Goal: Task Accomplishment & Management: Use online tool/utility

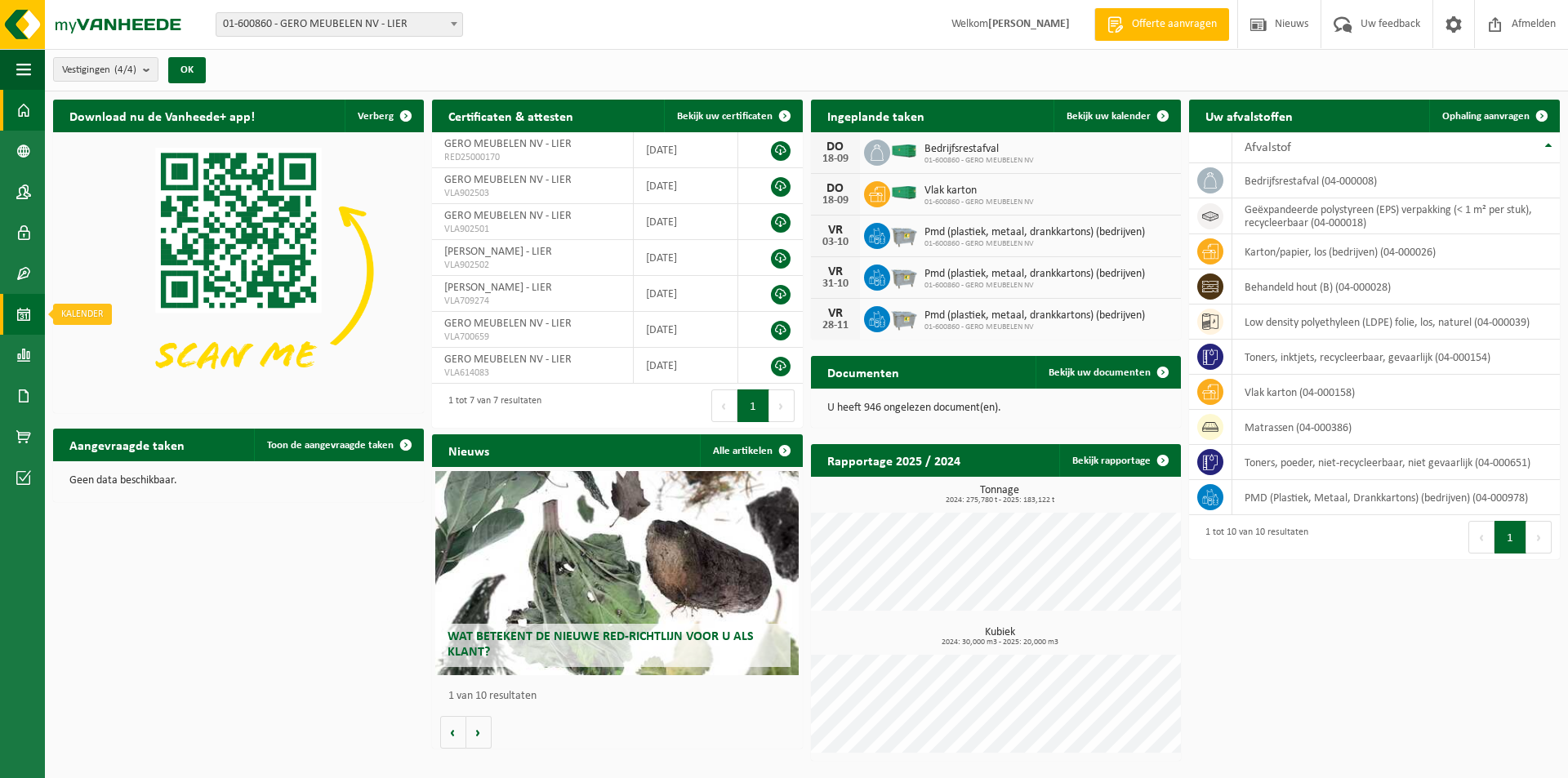
click at [19, 316] on span at bounding box center [24, 315] width 15 height 41
click at [1482, 108] on link "Ophaling aanvragen" at bounding box center [1494, 116] width 129 height 32
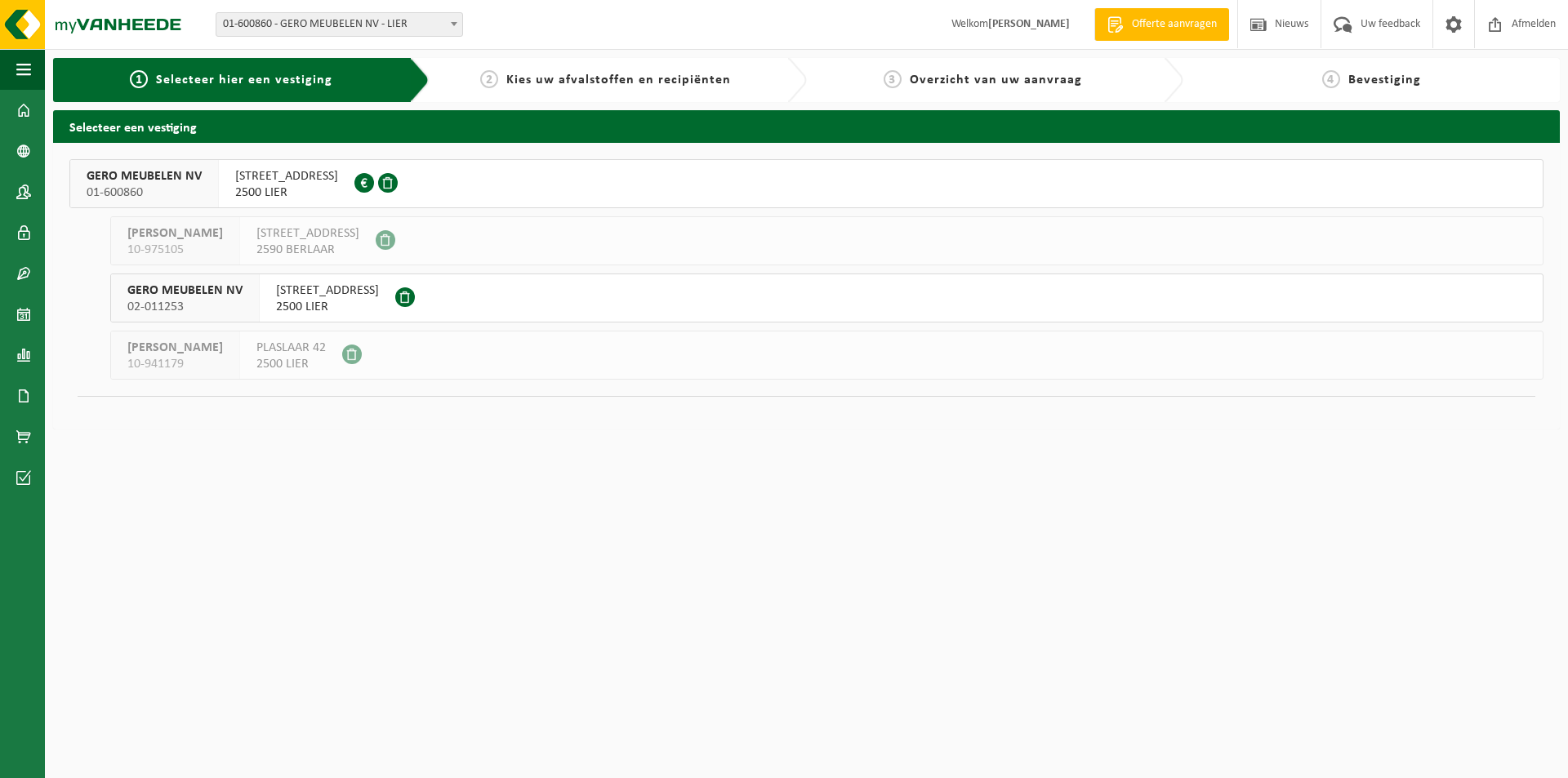
click at [338, 170] on span "[STREET_ADDRESS]" at bounding box center [286, 176] width 103 height 17
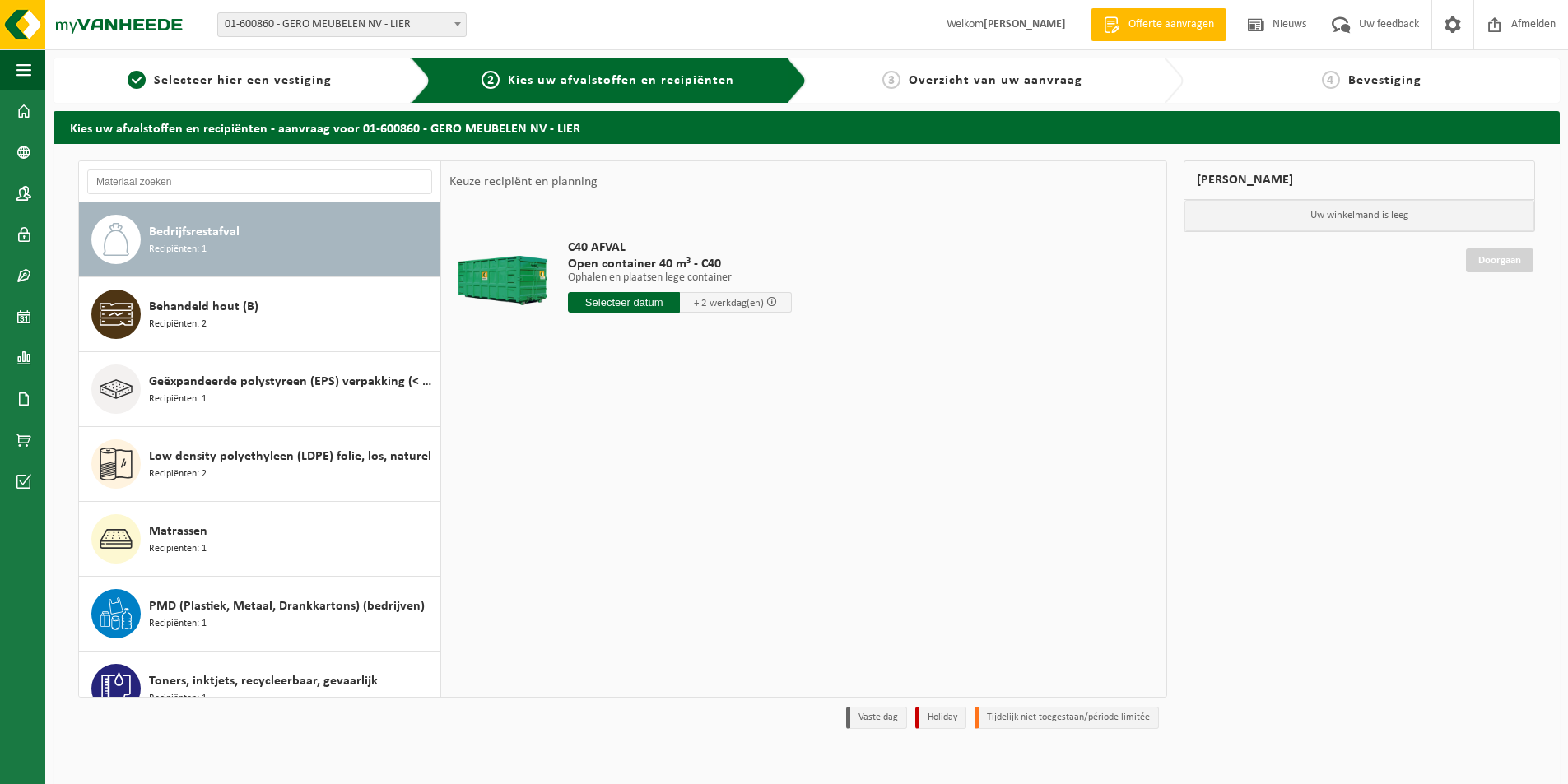
click at [205, 228] on span "Bedrijfsrestafval" at bounding box center [195, 232] width 91 height 20
click at [597, 293] on input "text" at bounding box center [623, 302] width 112 height 21
click at [586, 467] on div "22" at bounding box center [583, 475] width 29 height 27
type input "Van 2025-09-22"
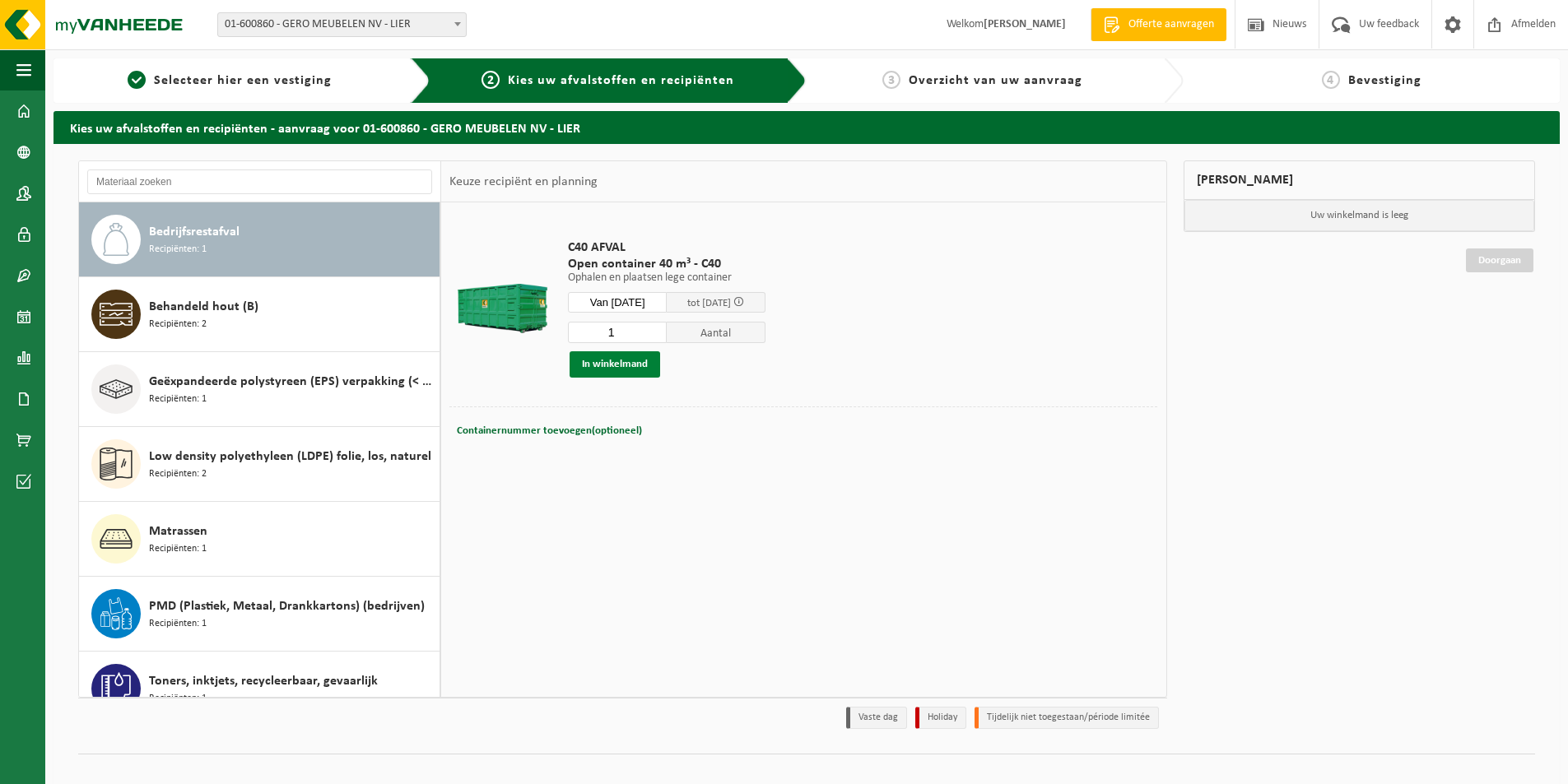
click at [605, 360] on button "In winkelmand" at bounding box center [615, 364] width 91 height 27
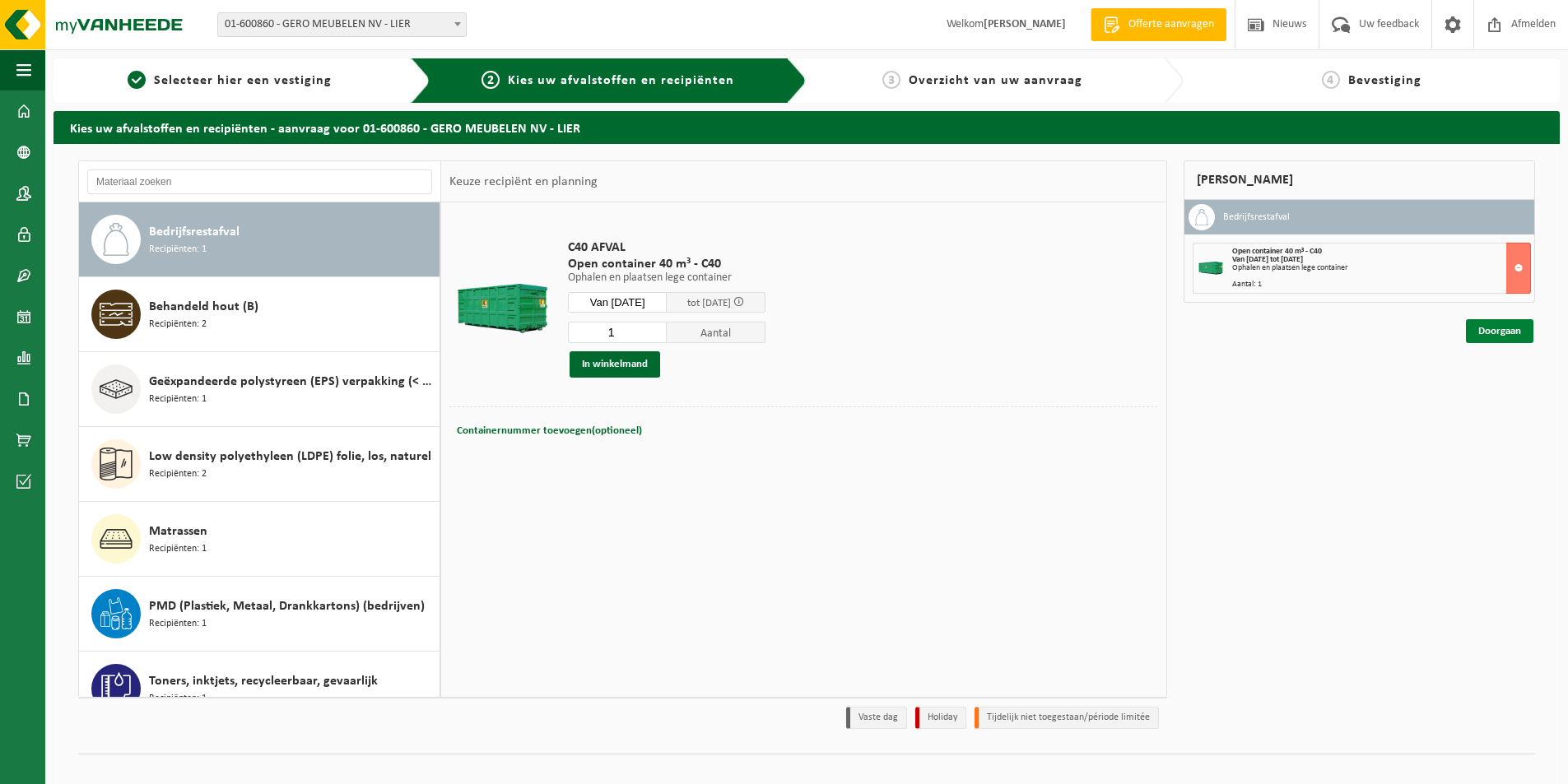
click at [1484, 329] on link "Doorgaan" at bounding box center [1499, 331] width 67 height 24
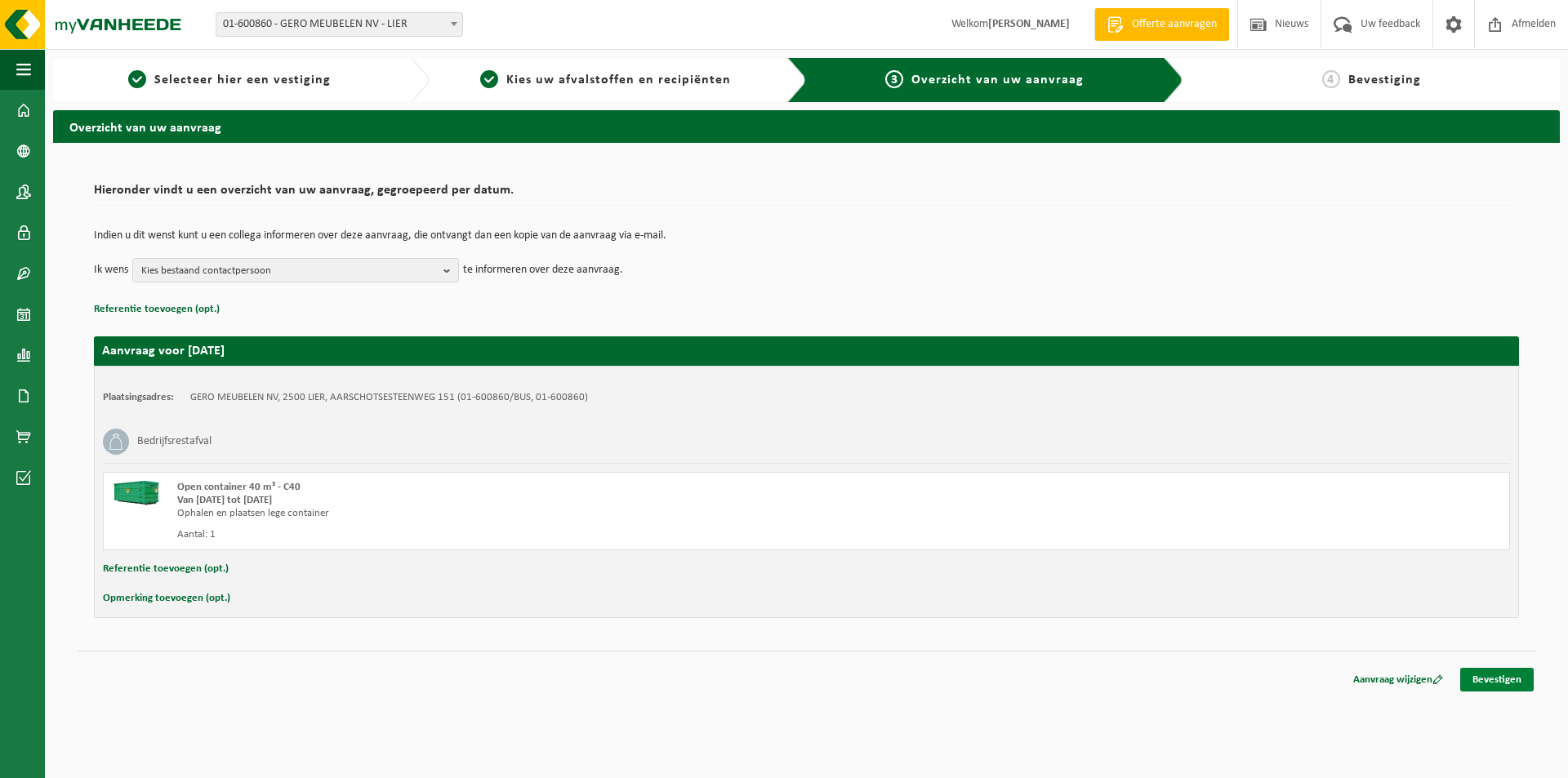
click at [1496, 678] on link "Bevestigen" at bounding box center [1496, 680] width 74 height 24
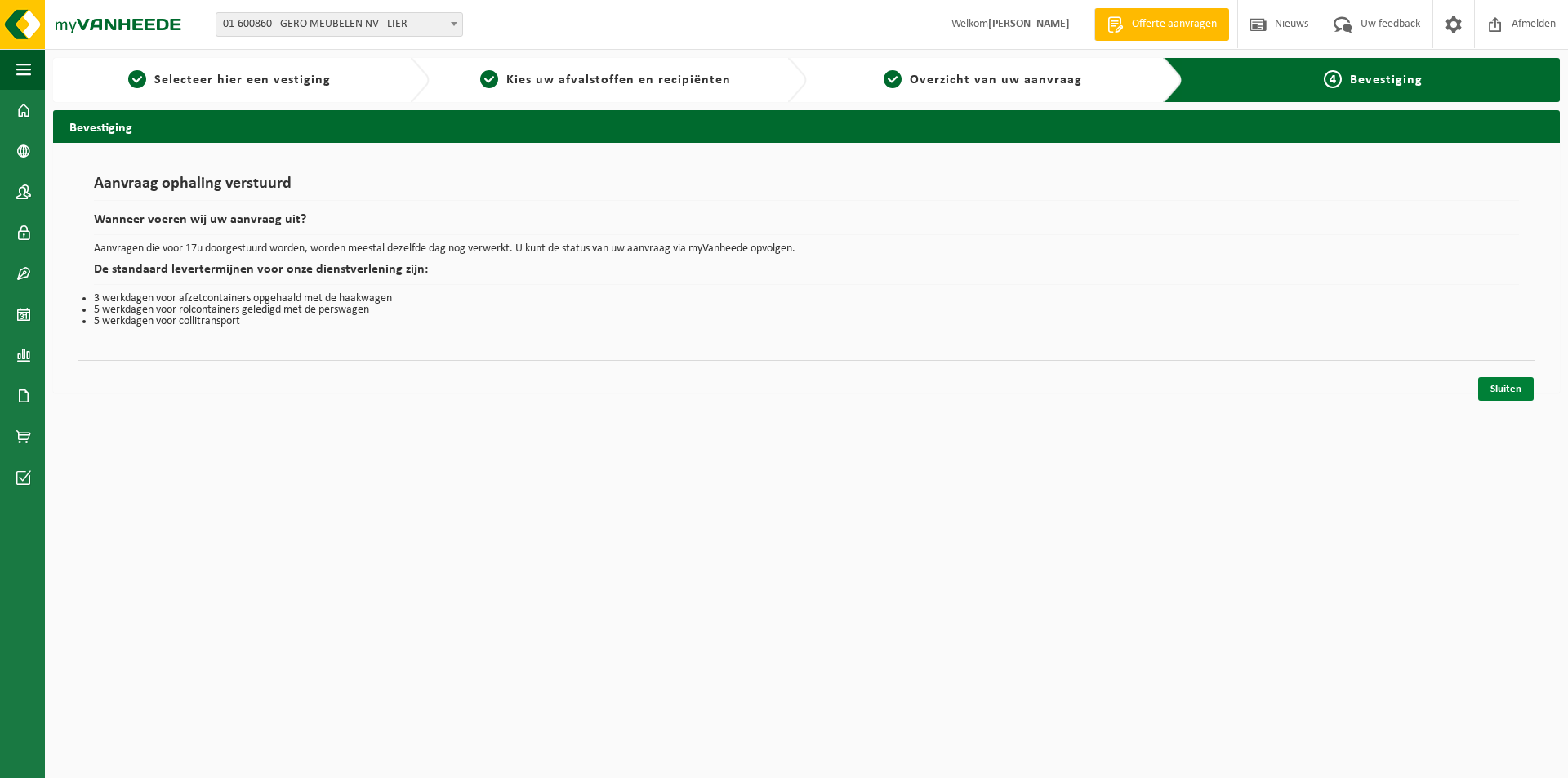
click at [1514, 386] on link "Sluiten" at bounding box center [1505, 389] width 56 height 24
